Goal: Book appointment/travel/reservation

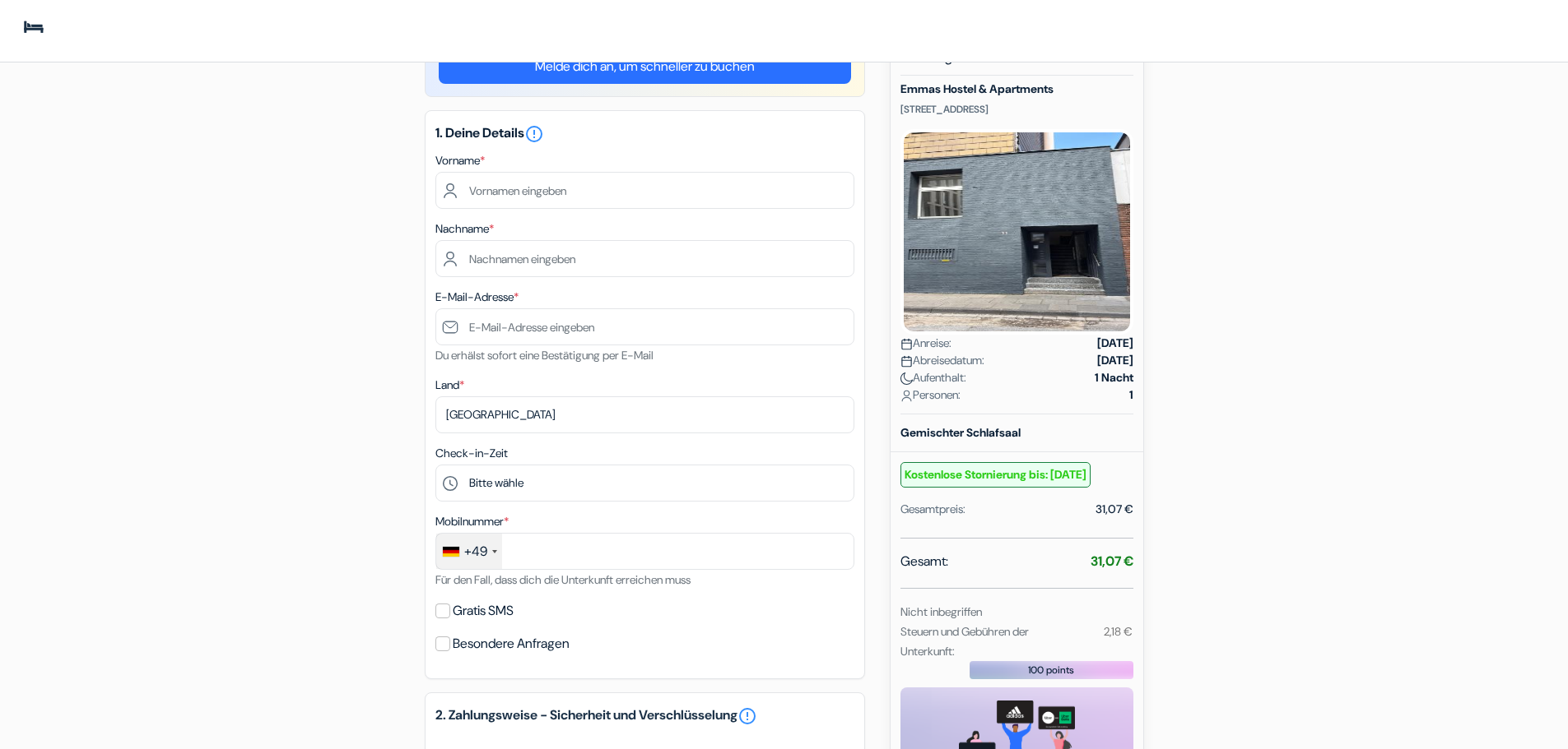
scroll to position [82, 0]
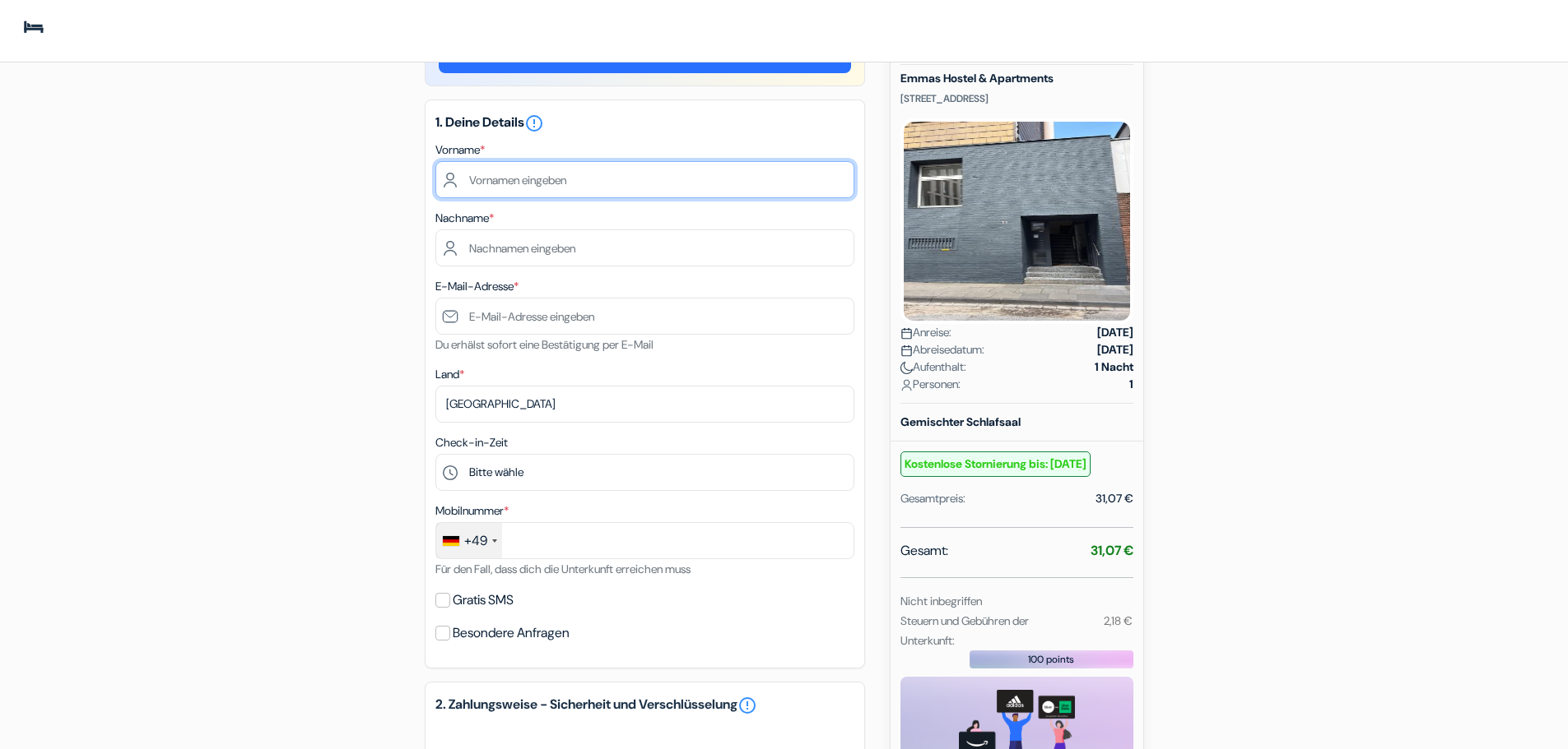
click at [498, 190] on input "text" at bounding box center [645, 179] width 419 height 37
type input "samsoor"
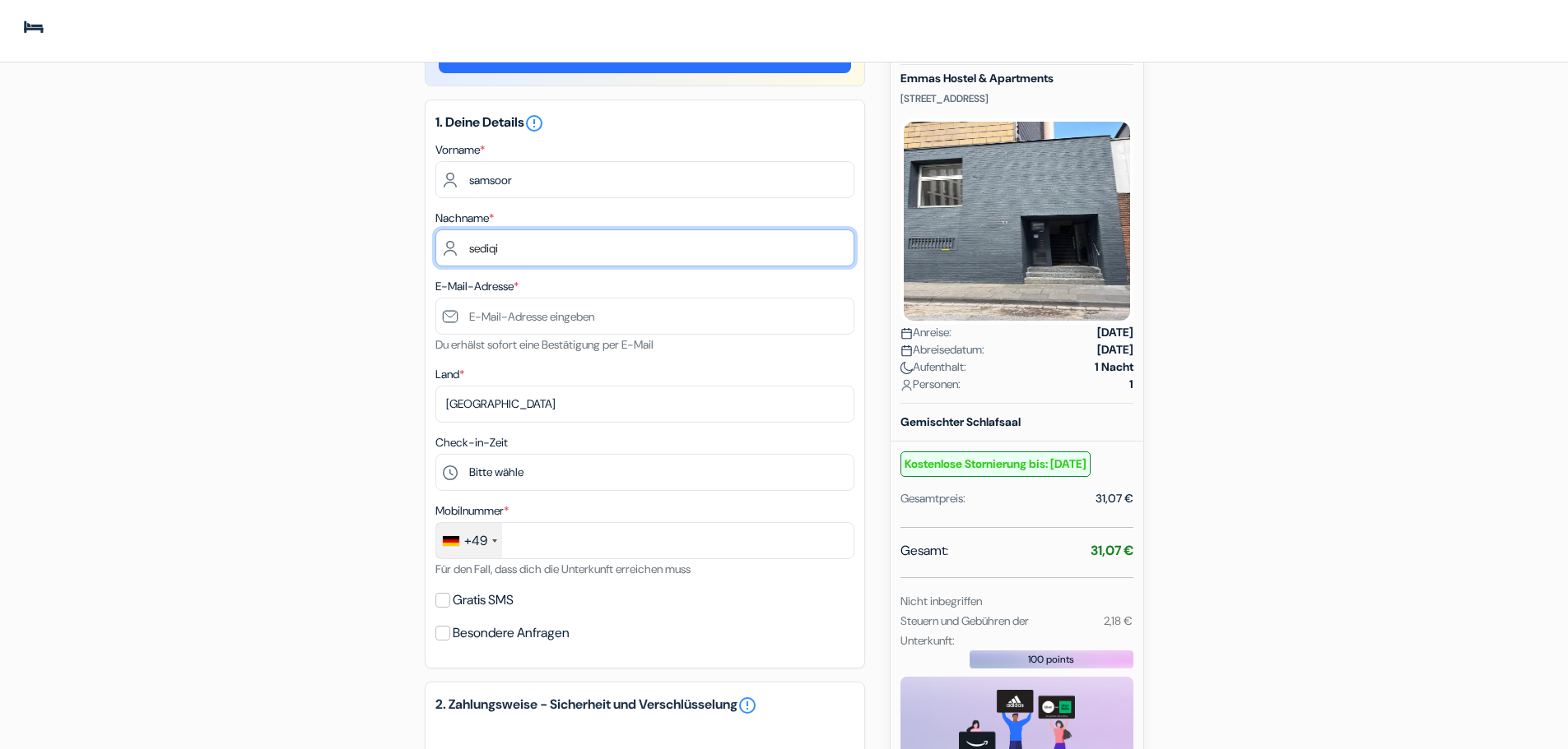
type input "sediqi"
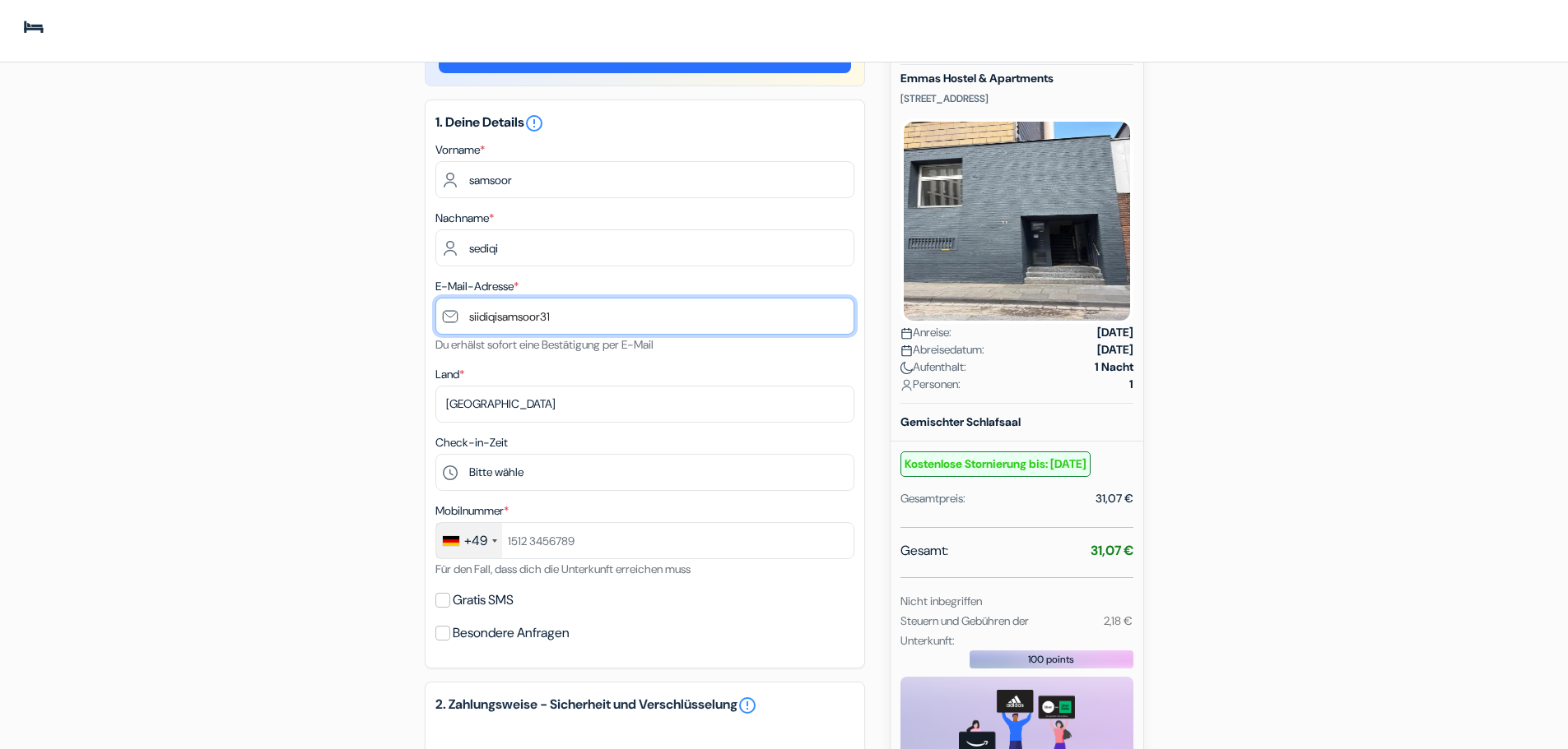
paste input "V"
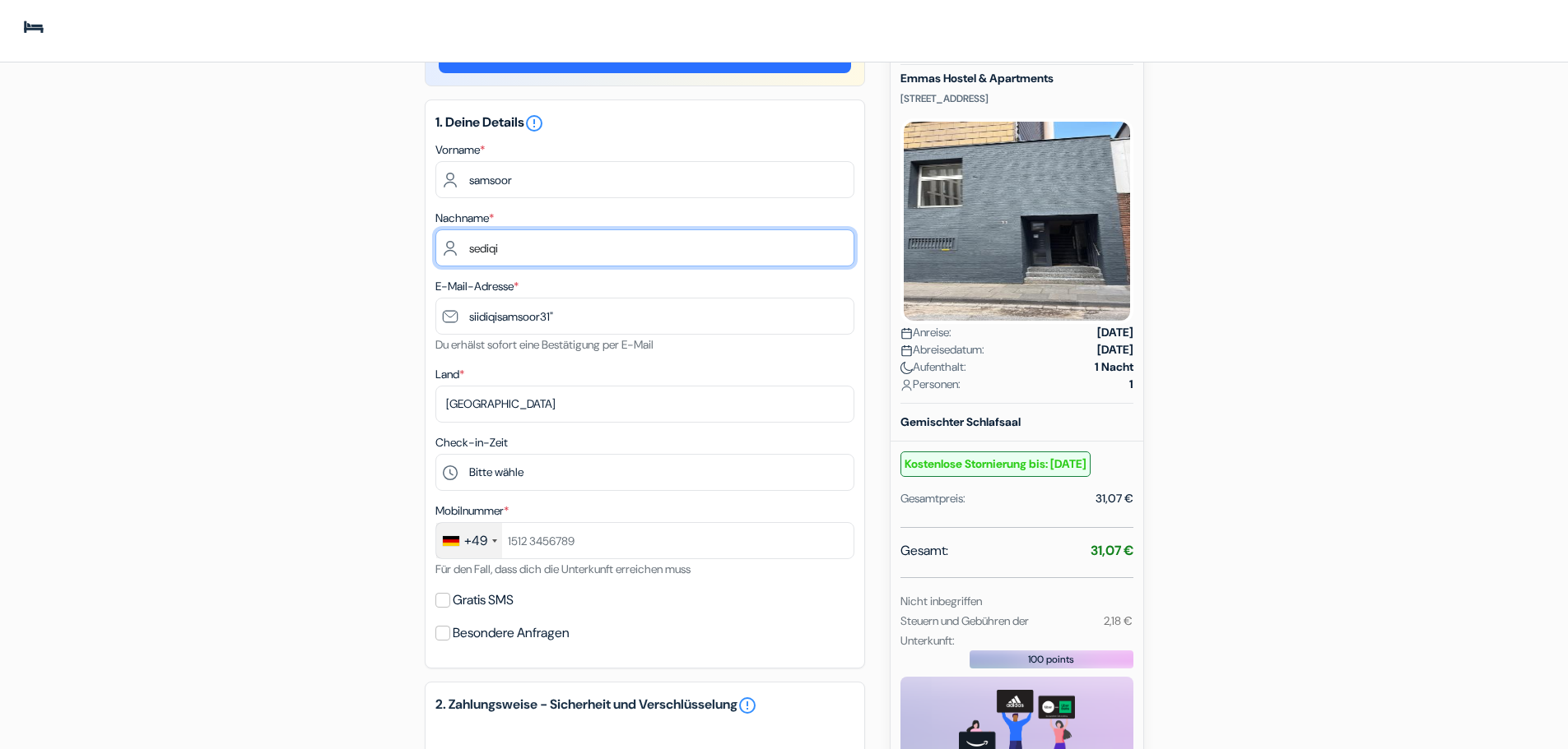
drag, startPoint x: 637, startPoint y: 278, endPoint x: 657, endPoint y: 259, distance: 27.6
click at [657, 259] on input "sediqi" at bounding box center [645, 247] width 419 height 37
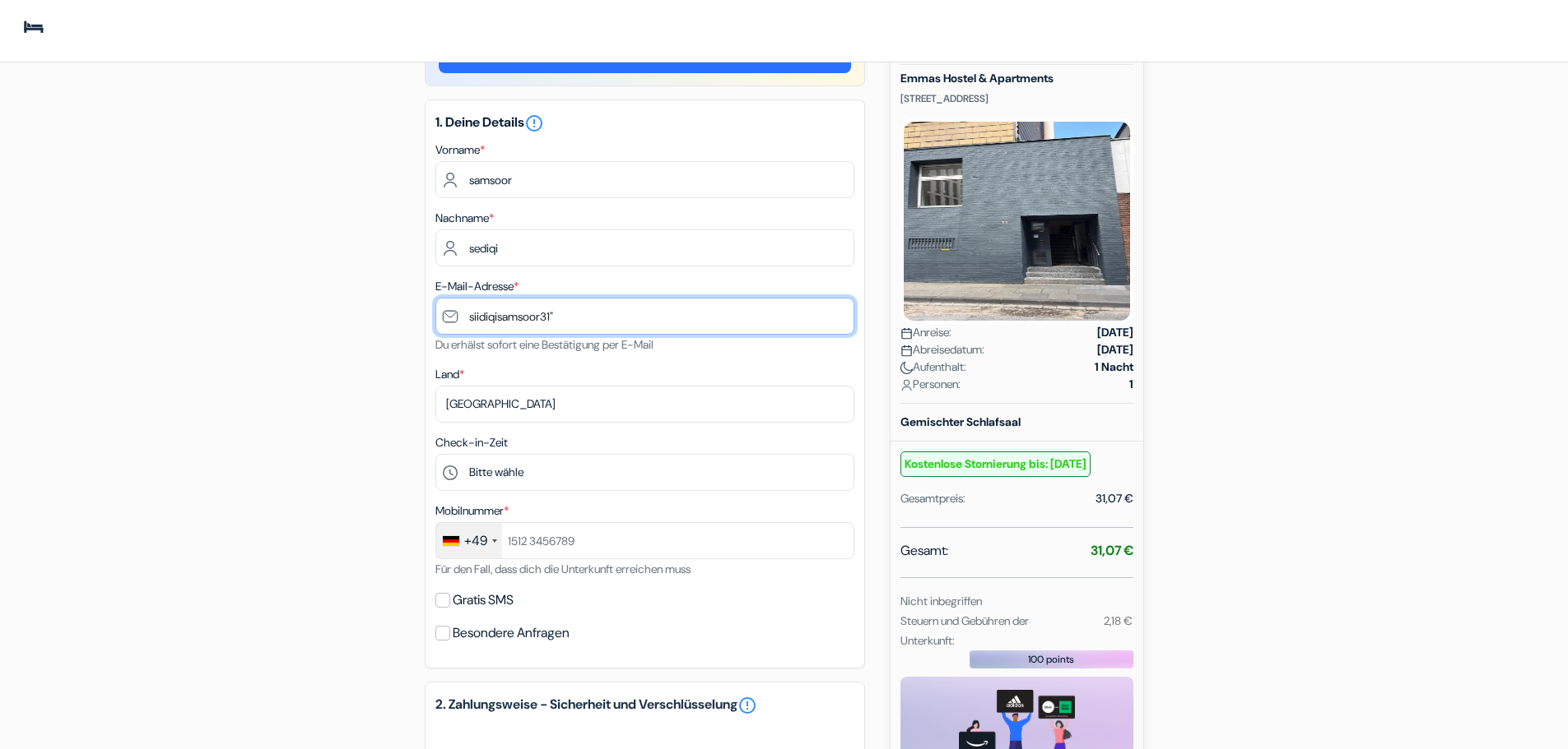
click at [571, 314] on input "siidiqisamsoor31"" at bounding box center [645, 316] width 419 height 37
type input "siidiqisamsoor31"
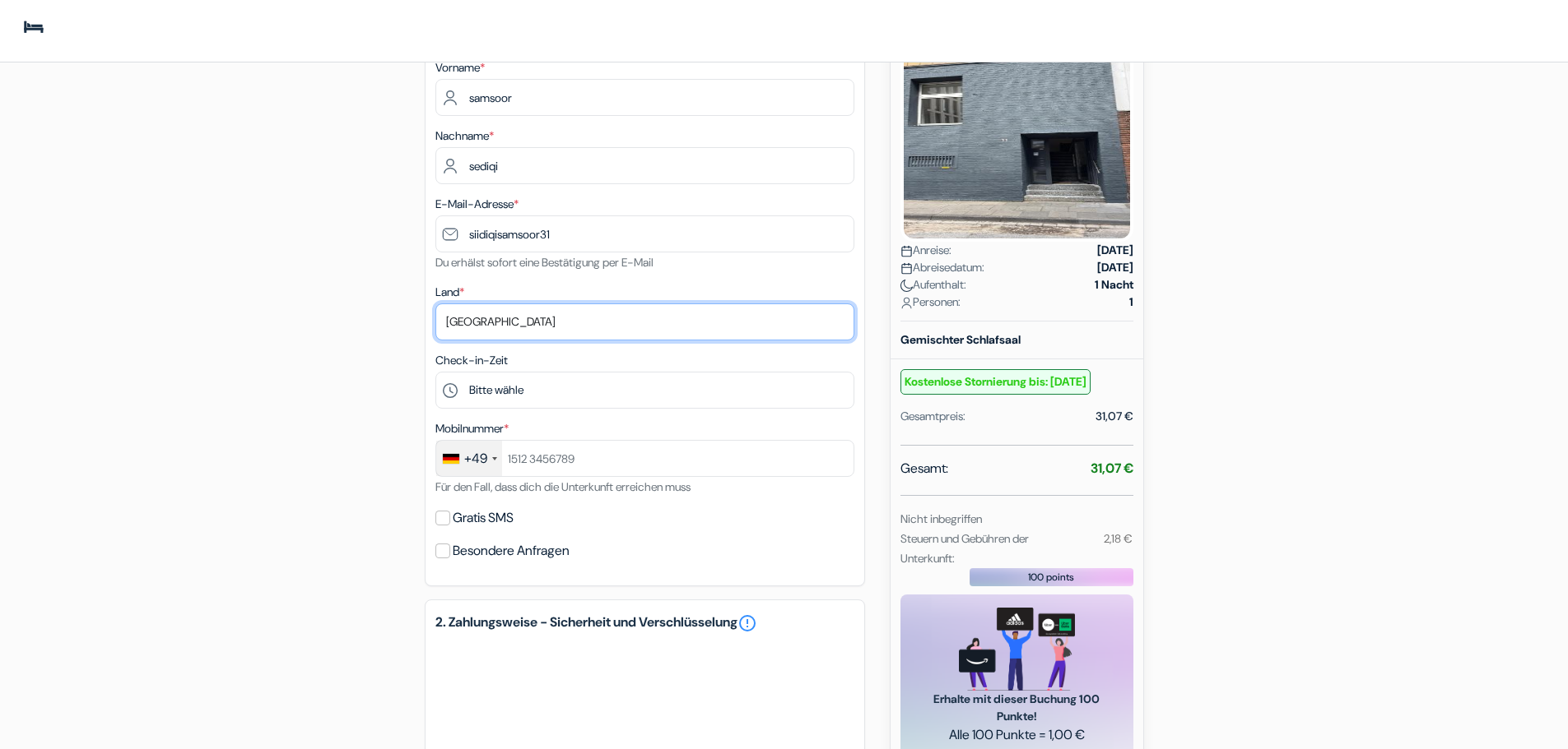
click at [539, 325] on select "Land wählen Abchasien [GEOGRAPHIC_DATA] [GEOGRAPHIC_DATA] [GEOGRAPHIC_DATA] Ame…" at bounding box center [645, 322] width 419 height 37
click at [493, 319] on select "Land wählen Abchasien [GEOGRAPHIC_DATA] [GEOGRAPHIC_DATA] [GEOGRAPHIC_DATA] Ame…" at bounding box center [645, 322] width 419 height 37
click at [470, 319] on select "Land wählen Abchasien [GEOGRAPHIC_DATA] [GEOGRAPHIC_DATA] [GEOGRAPHIC_DATA] Ame…" at bounding box center [645, 322] width 419 height 37
click at [469, 319] on select "Land wählen Abchasien [GEOGRAPHIC_DATA] [GEOGRAPHIC_DATA] [GEOGRAPHIC_DATA] Ame…" at bounding box center [645, 322] width 419 height 37
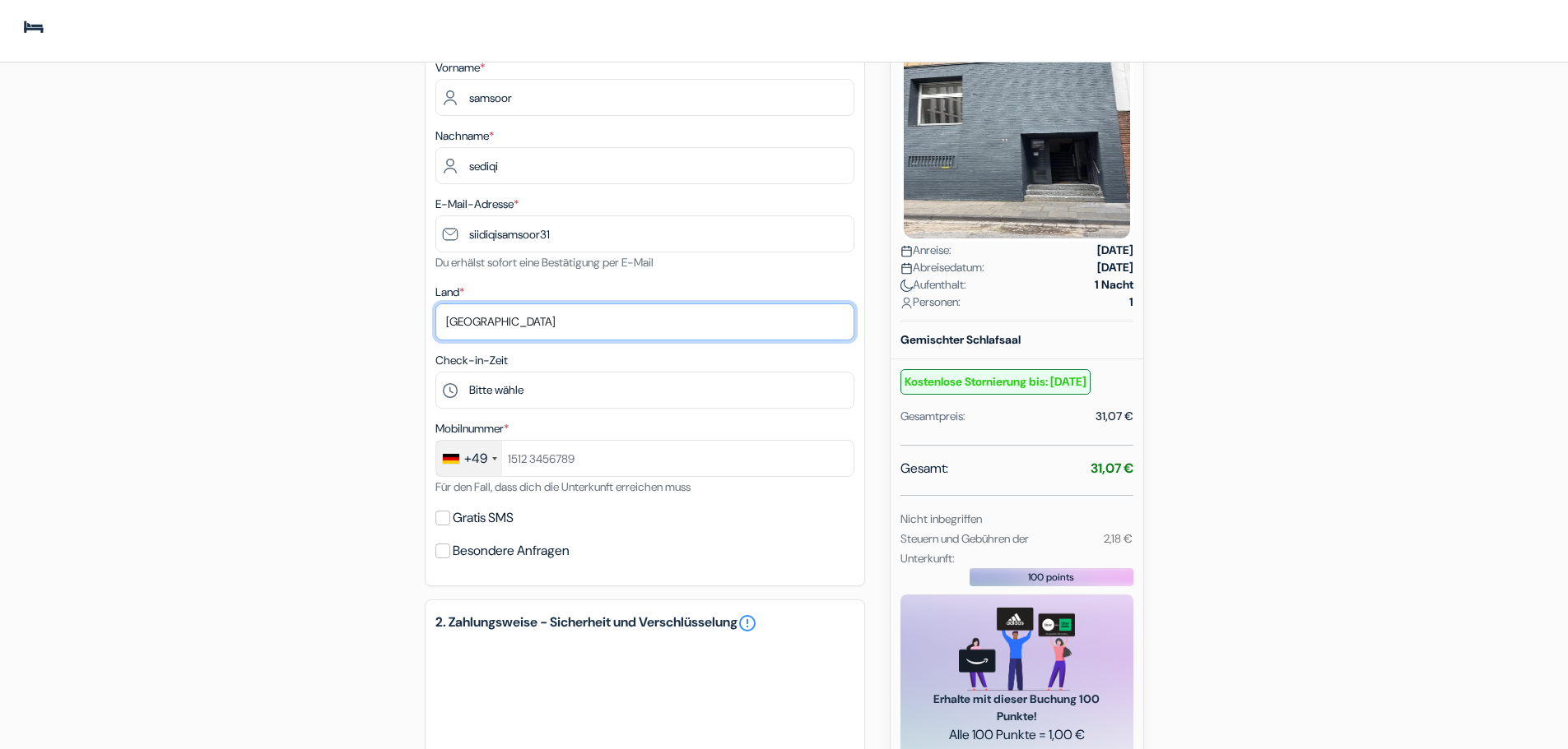
select select "af"
click at [435, 304] on select "Land wählen Abchasien [GEOGRAPHIC_DATA] [GEOGRAPHIC_DATA] [GEOGRAPHIC_DATA] Ame…" at bounding box center [645, 322] width 419 height 37
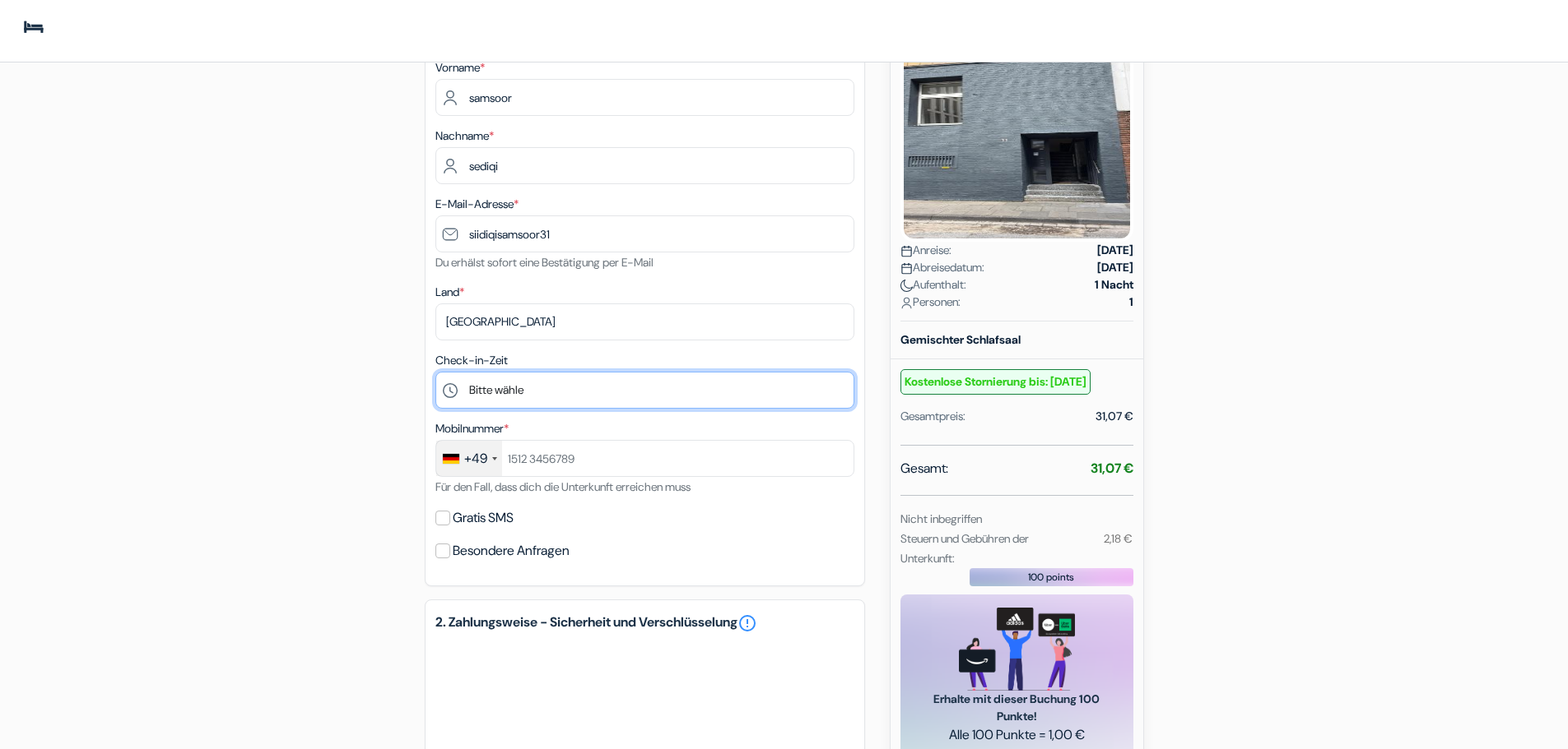
click at [488, 384] on select "Bitte wähle 12:00 13:00 14:00 15:00 16:00 17:00 18:00 19:00 20:00" at bounding box center [645, 390] width 419 height 37
select select "16"
click at [435, 372] on select "Bitte wähle 12:00 13:00 14:00 15:00 16:00 17:00 18:00 19:00 20:00" at bounding box center [645, 390] width 419 height 37
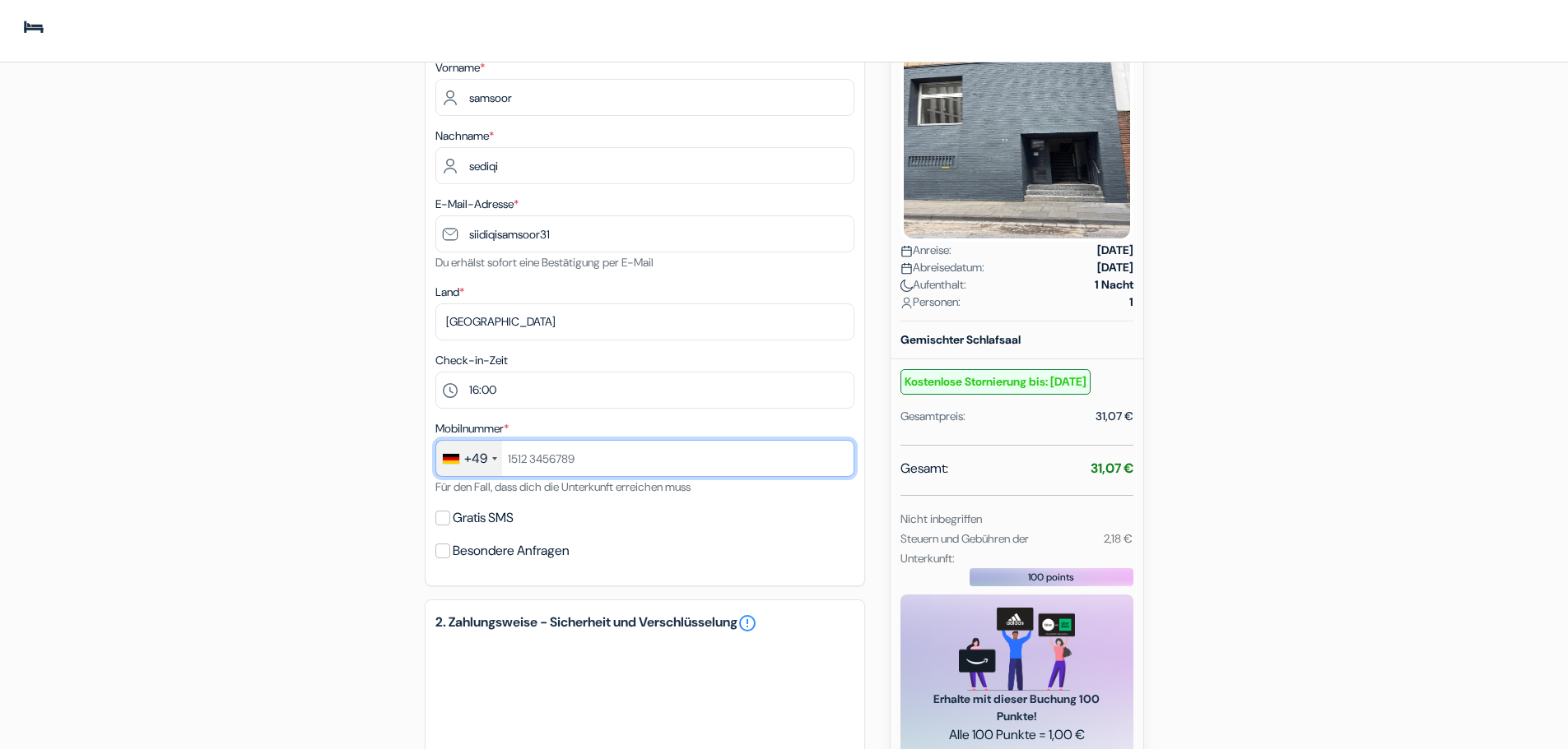
click at [527, 463] on input "text" at bounding box center [645, 458] width 419 height 37
type input "17632751510"
click at [440, 522] on input "Gratis SMS" at bounding box center [443, 518] width 14 height 14
checkbox input "true"
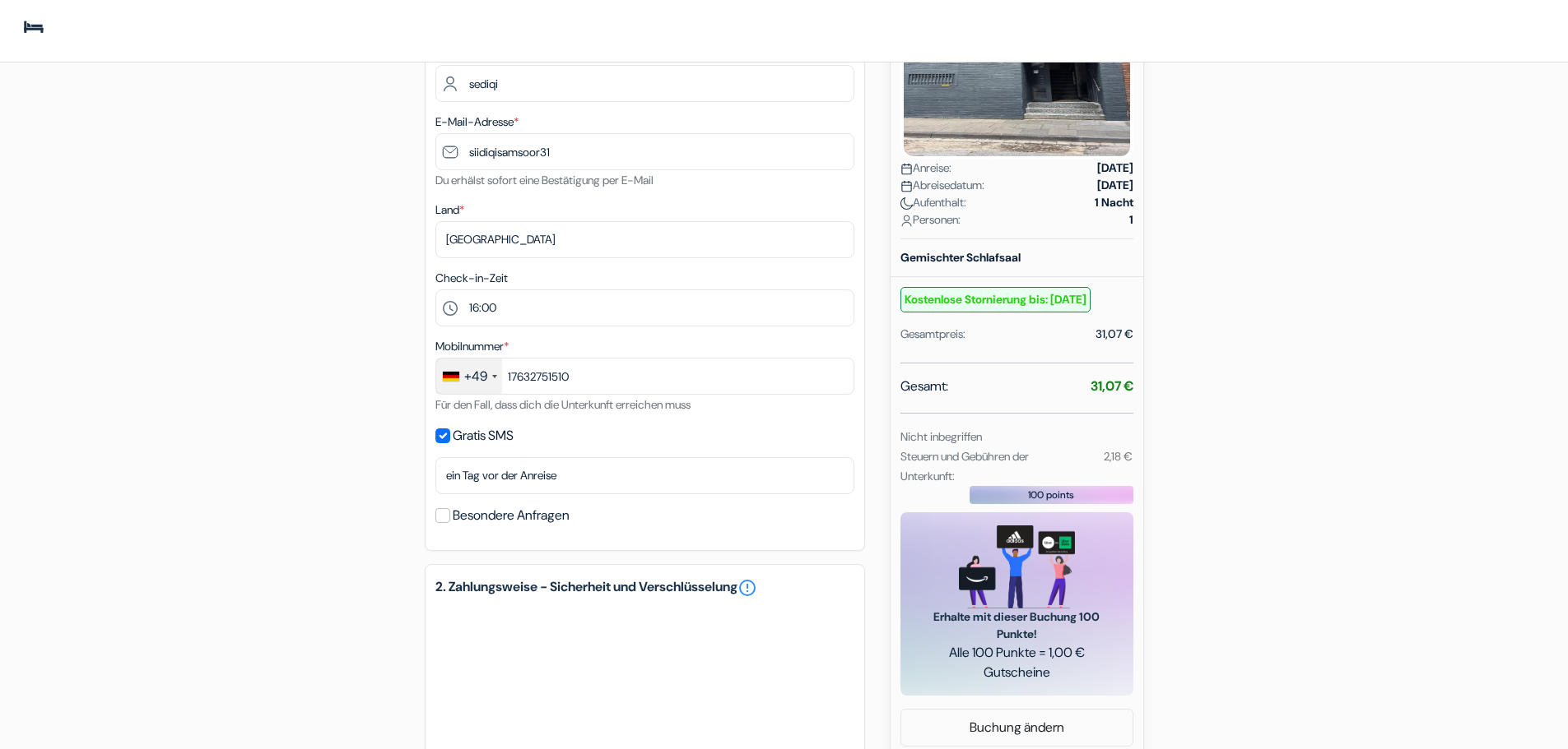
scroll to position [0, 0]
